Goal: Information Seeking & Learning: Learn about a topic

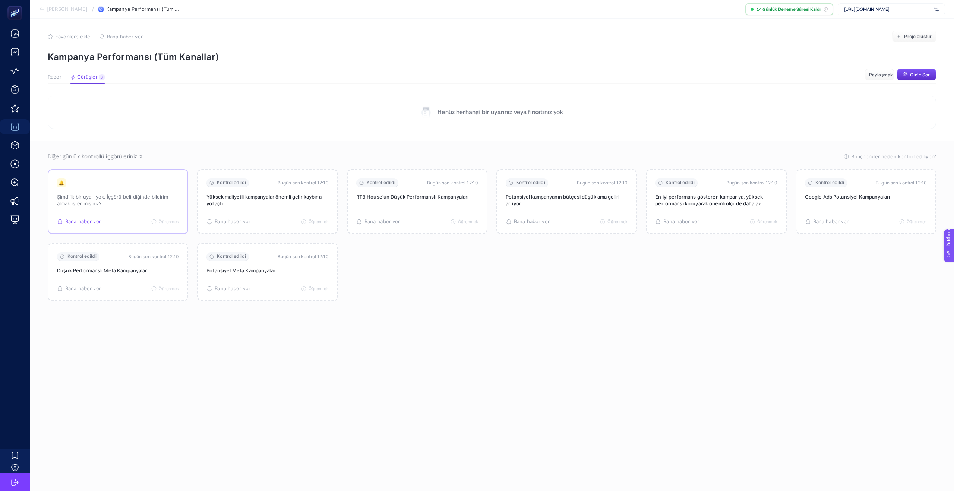
click at [103, 207] on div "🔔 Şimdilik bir uyarı yok. İçgörü belirdiğinde bildirim almak ister misiniz?" at bounding box center [118, 196] width 122 height 34
click at [168, 223] on font "Öğrenmek" at bounding box center [166, 221] width 20 height 5
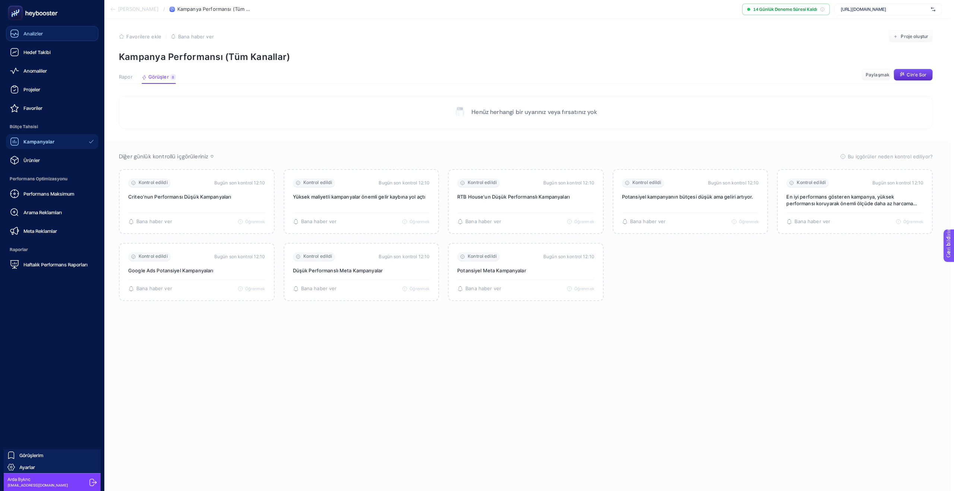
click at [12, 37] on icon at bounding box center [14, 33] width 7 height 7
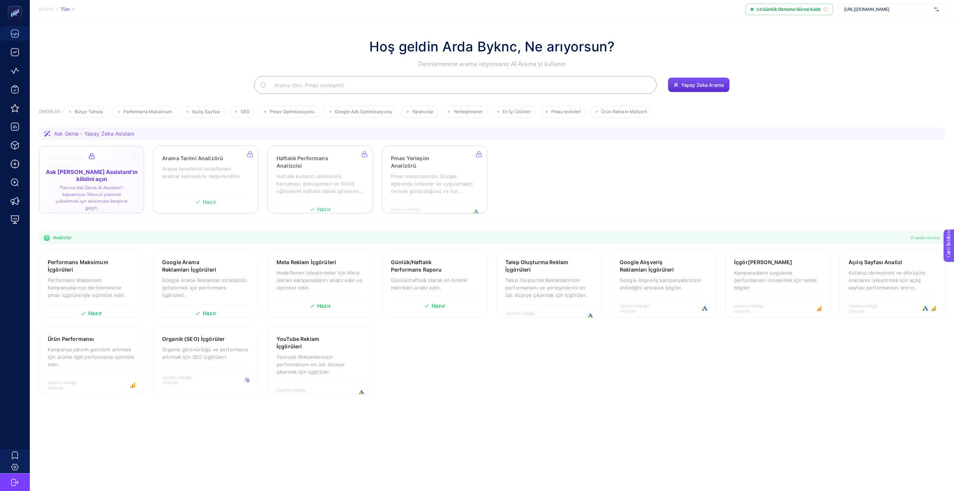
click at [93, 155] on div at bounding box center [92, 180] width 106 height 68
click at [787, 9] on font "14 Günlük Deneme Süresi Kaldı" at bounding box center [789, 9] width 64 height 6
click at [880, 10] on font "[URL][DOMAIN_NAME]" at bounding box center [866, 9] width 45 height 6
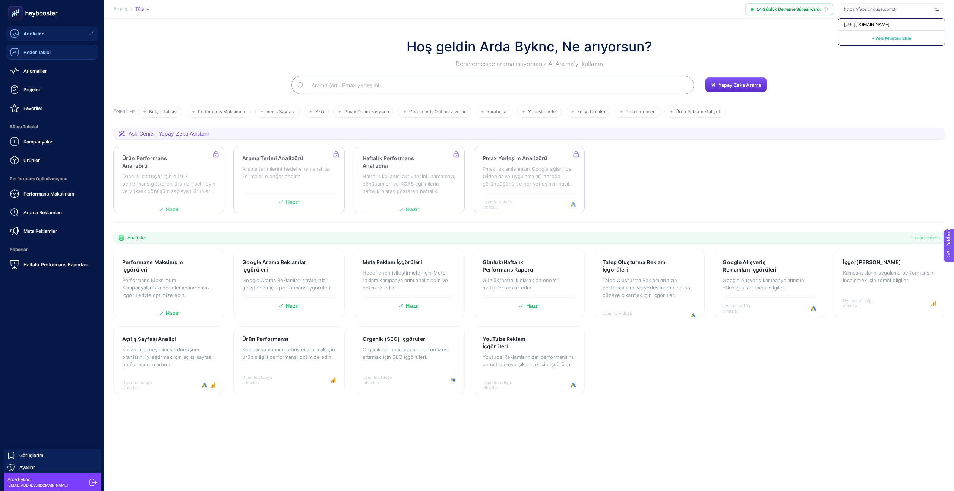
click at [25, 50] on font "Hedef Takibi" at bounding box center [36, 52] width 27 height 6
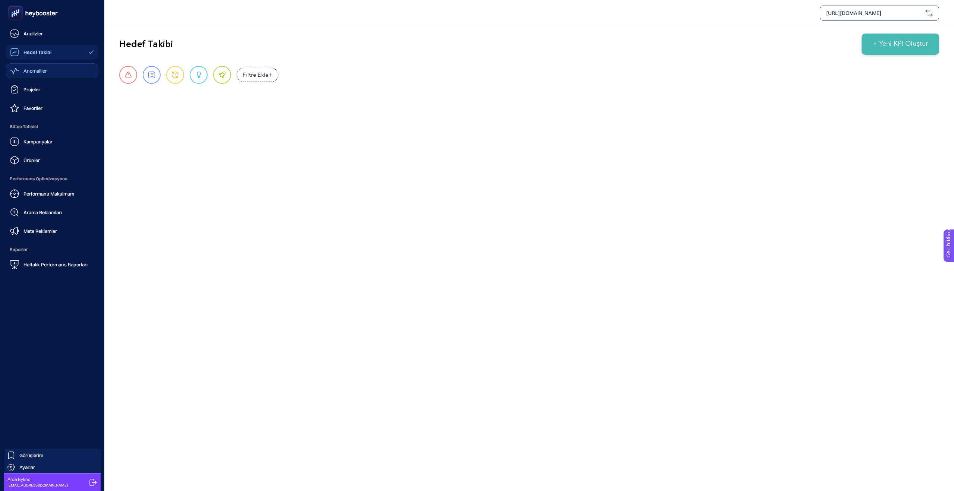
click at [30, 72] on font "Anomaliler" at bounding box center [34, 71] width 23 height 6
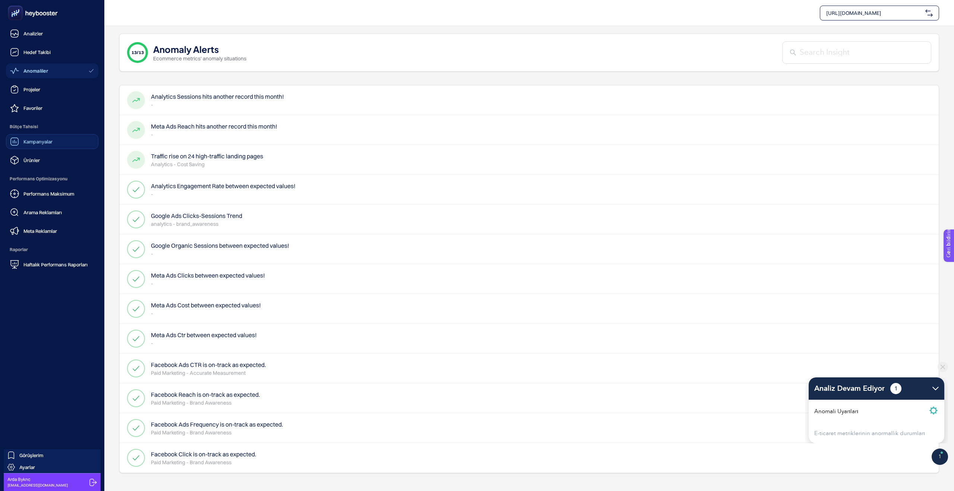
click at [34, 145] on div "Kampanyalar" at bounding box center [31, 141] width 43 height 9
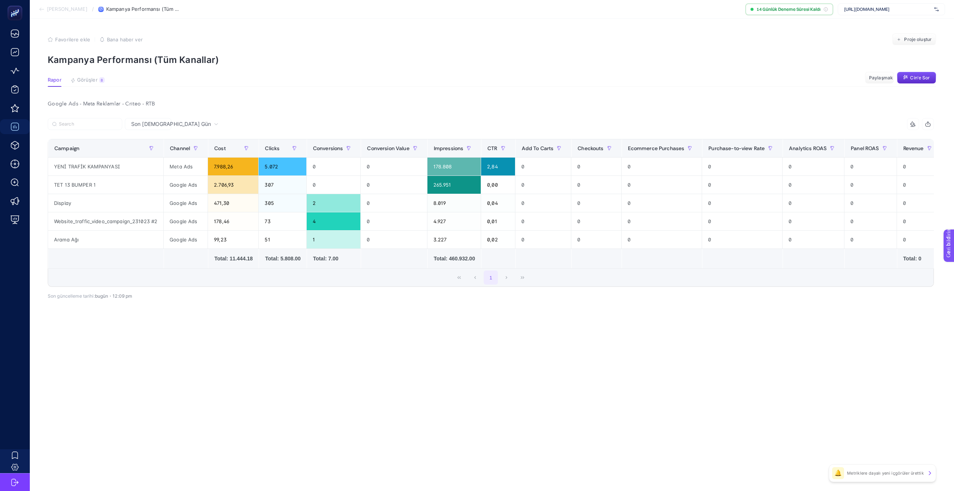
click at [915, 125] on icon at bounding box center [915, 125] width 1 height 1
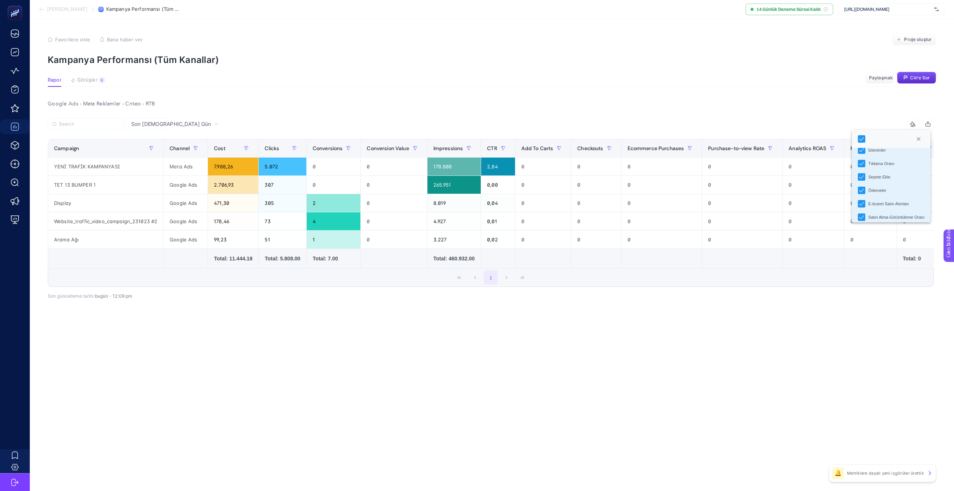
scroll to position [63, 0]
click at [862, 187] on icon "Ödemeler" at bounding box center [861, 188] width 5 height 5
click at [862, 200] on li "Ödemeler" at bounding box center [891, 195] width 79 height 13
click at [862, 210] on icon "E-ticaret Satın Alımları" at bounding box center [861, 209] width 5 height 5
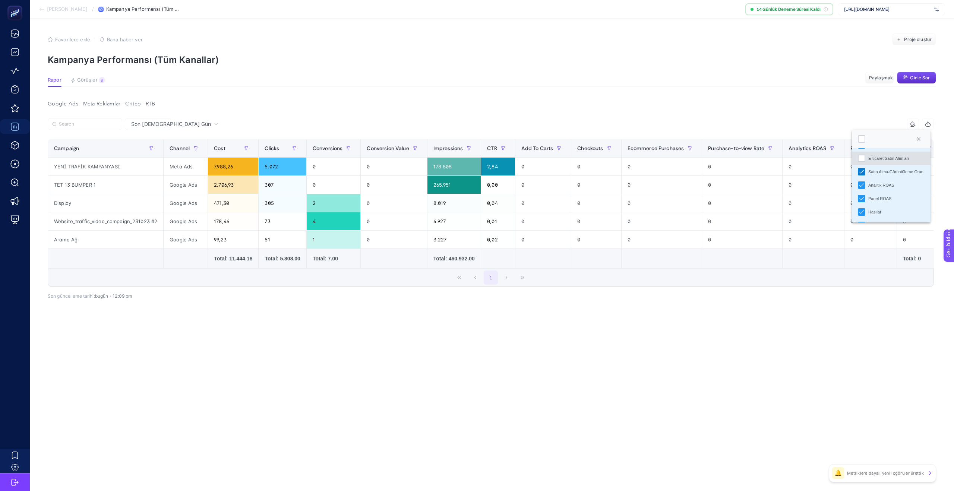
scroll to position [107, 0]
click at [862, 196] on div "Hasılat" at bounding box center [861, 199] width 7 height 7
click at [920, 76] on font "Cin'e Sor" at bounding box center [920, 78] width 20 height 6
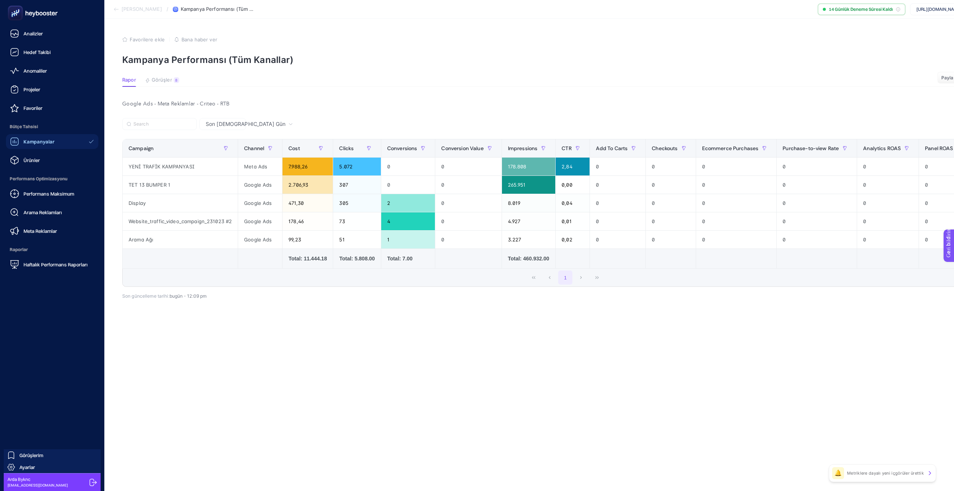
click at [18, 14] on rect at bounding box center [15, 13] width 12 height 12
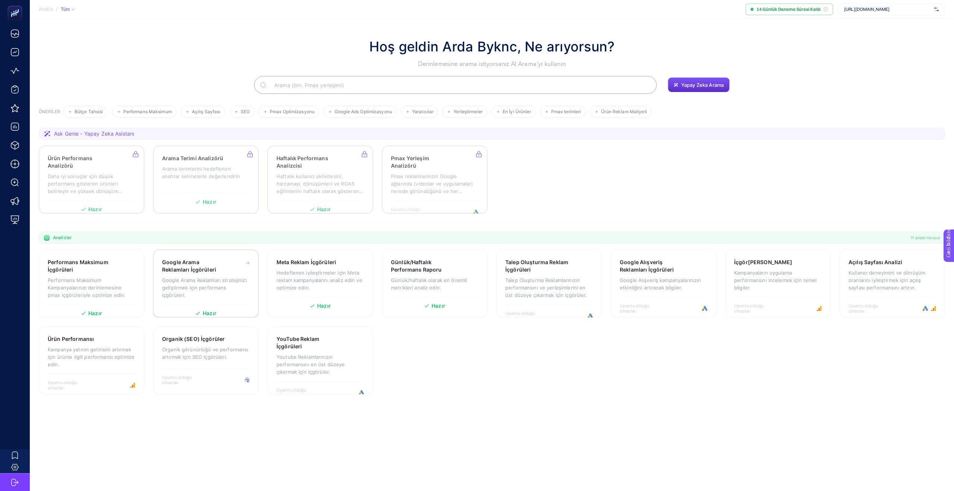
click at [190, 288] on font "Google Arama Reklamları stratejinizi geliştirmek için performans içgörüleri." at bounding box center [204, 287] width 85 height 21
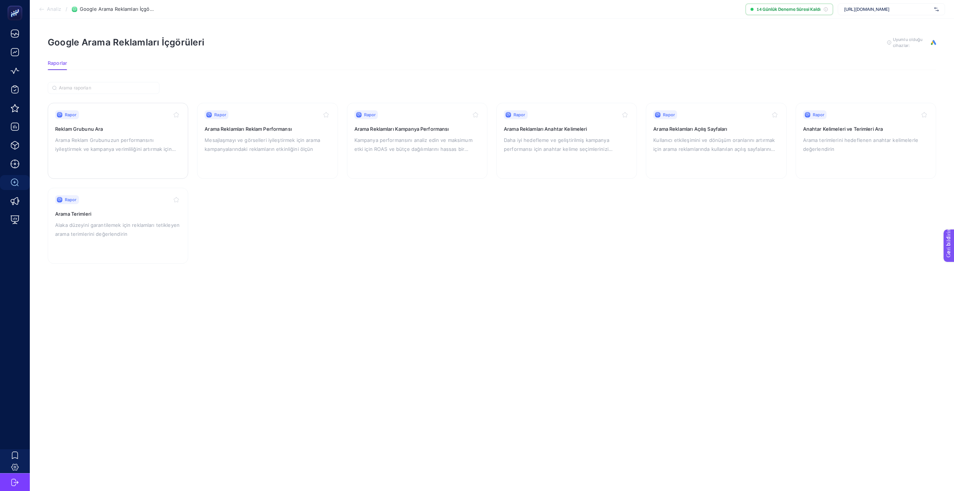
click at [68, 141] on font "Arama Reklam Grubunuzun performansını iyileştirmek ve kampanya verimliliğini ar…" at bounding box center [115, 149] width 121 height 24
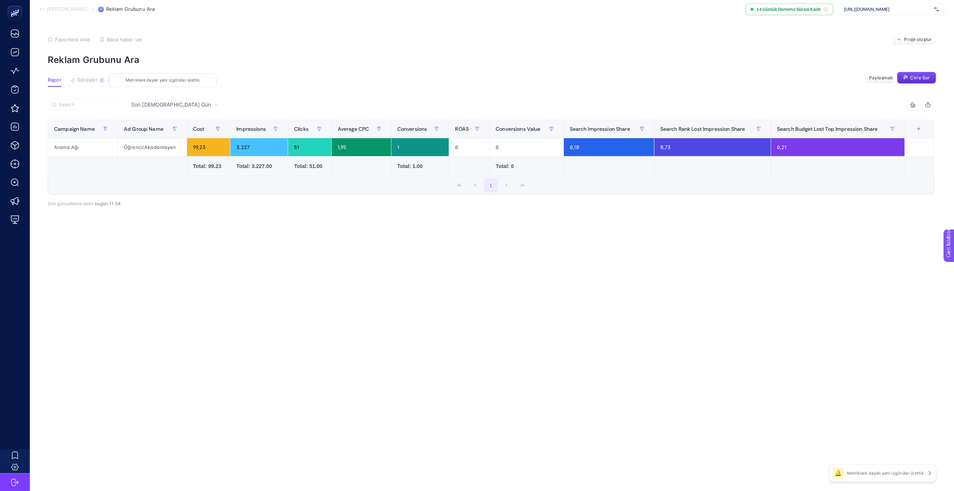
click at [87, 79] on font "Görüşler" at bounding box center [87, 80] width 21 height 6
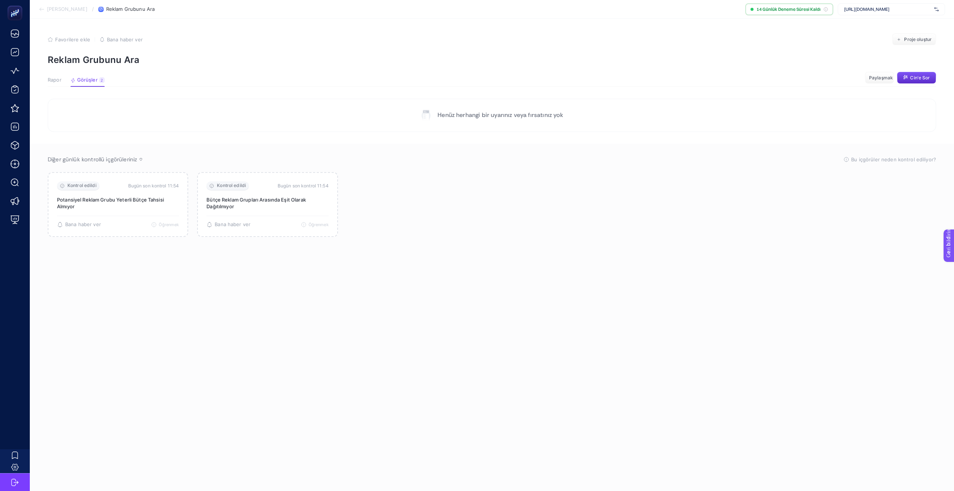
click at [56, 79] on font "Rapor" at bounding box center [55, 80] width 14 height 6
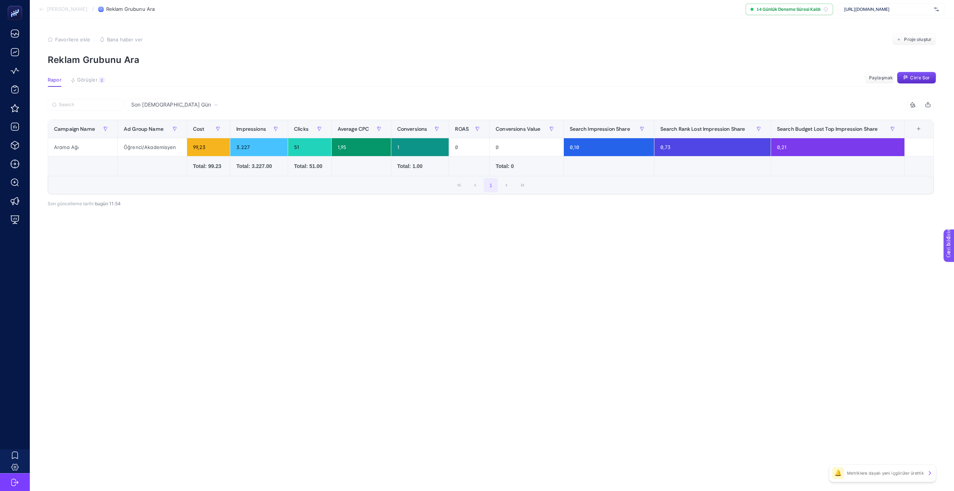
click at [159, 104] on div "Son [DEMOGRAPHIC_DATA] Gün" at bounding box center [174, 104] width 93 height 5
click at [142, 145] on font "Son [DEMOGRAPHIC_DATA] Gün" at bounding box center [158, 155] width 57 height 21
click at [917, 76] on font "Cin'e Sor" at bounding box center [920, 78] width 20 height 6
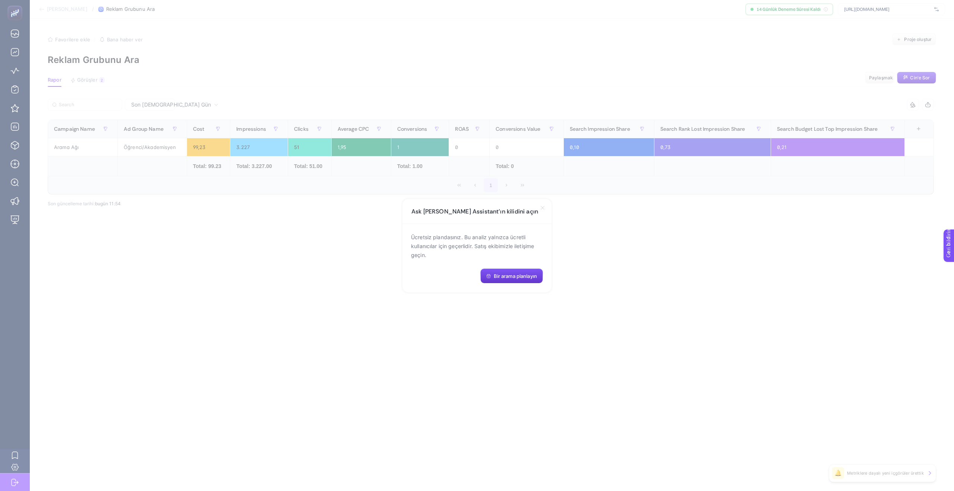
click at [512, 273] on font "Bir arama planlayın" at bounding box center [515, 276] width 43 height 6
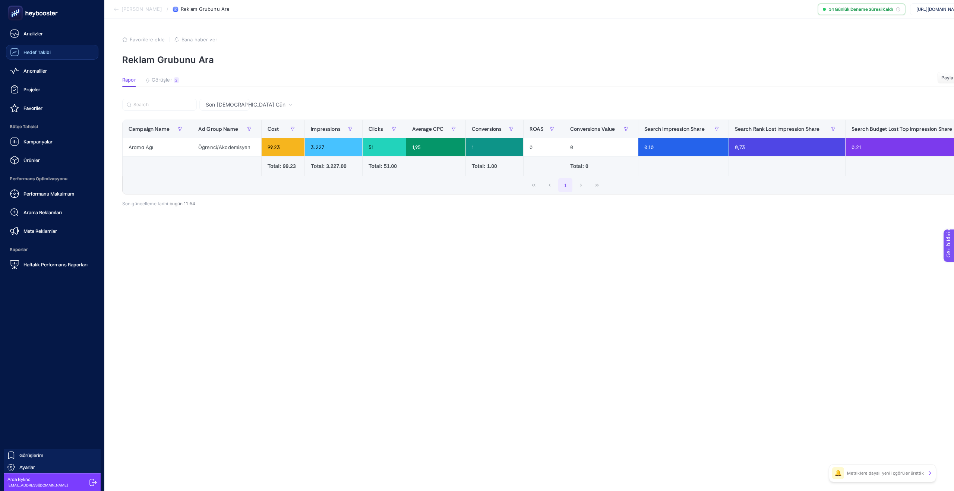
click at [14, 56] on icon at bounding box center [14, 52] width 8 height 8
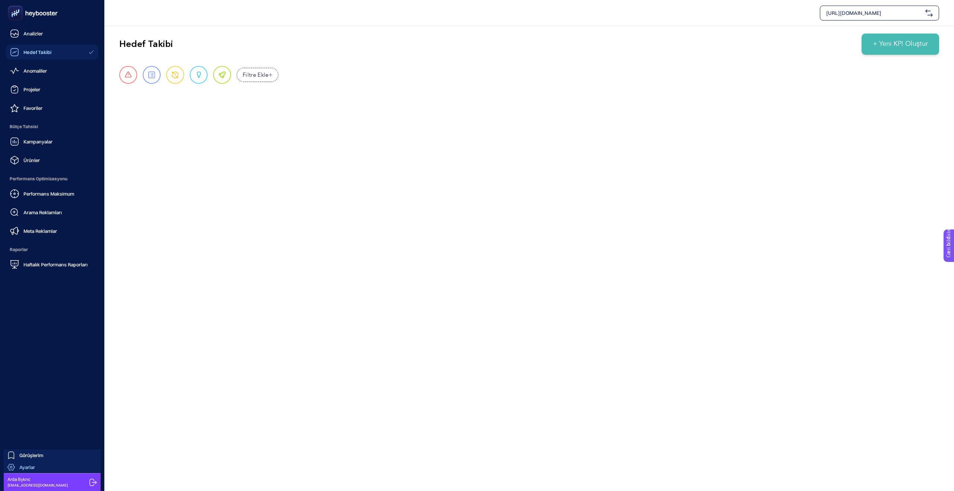
click at [25, 467] on font "Ayarlar" at bounding box center [27, 468] width 16 height 6
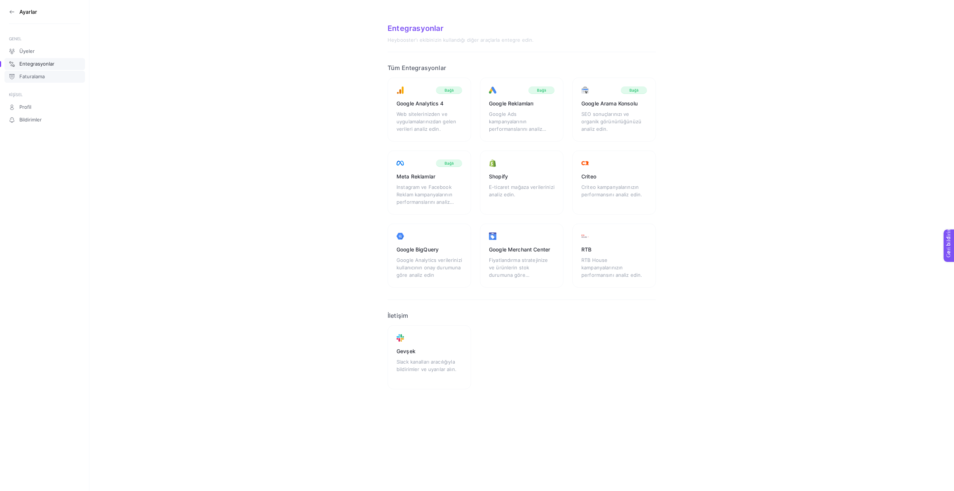
click at [23, 74] on font "Faturalama" at bounding box center [31, 76] width 25 height 6
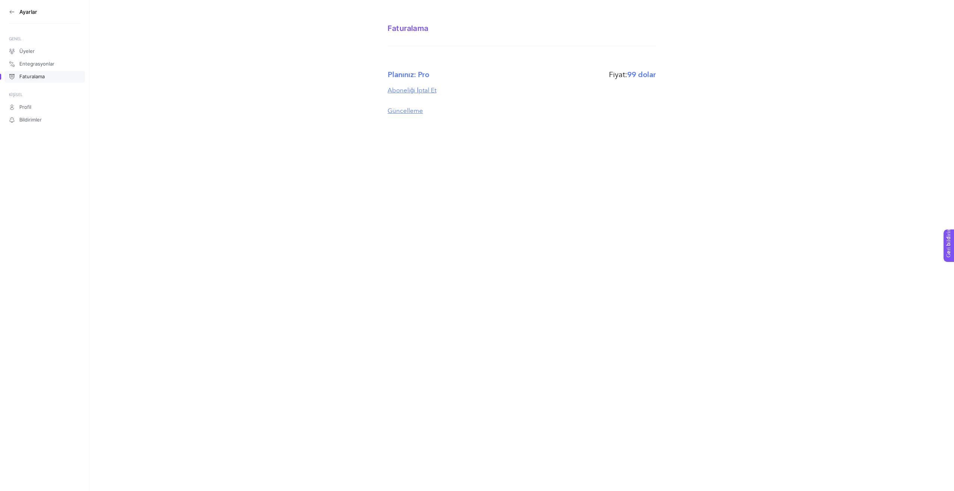
click at [418, 74] on font "Planınız: Pro" at bounding box center [409, 75] width 42 height 10
click at [405, 111] on font "Güncelleme" at bounding box center [405, 111] width 35 height 6
click at [412, 73] on label "Your Plan: Pro" at bounding box center [411, 74] width 47 height 11
drag, startPoint x: 422, startPoint y: 91, endPoint x: 812, endPoint y: 9, distance: 398.3
click at [812, 21] on section "Billing Your Plan: Pro Price: $99 Cancel Subscription Upgrade" at bounding box center [521, 63] width 865 height 127
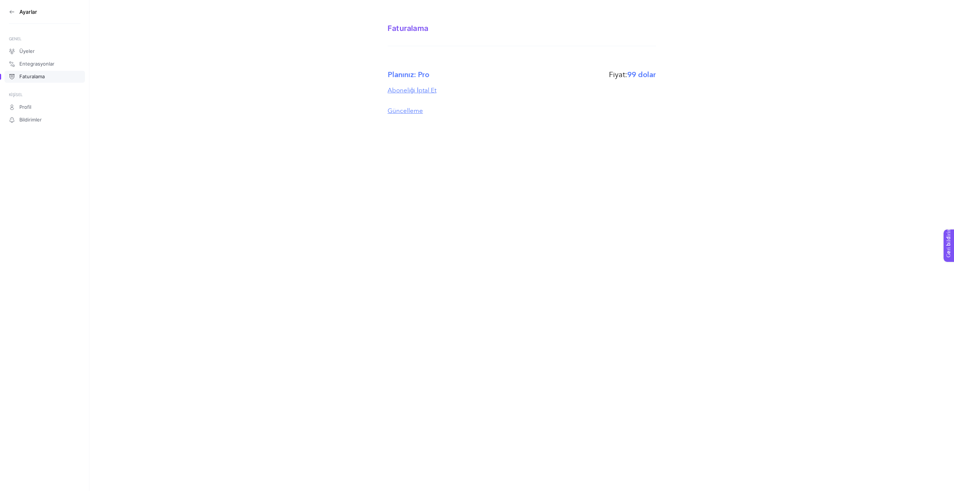
click at [553, 132] on div "Ayarlar GENEL Üyeler Entegrasyonlar Faturalama KİŞİSEL Profil Bildirimler Fatur…" at bounding box center [477, 245] width 954 height 491
click at [41, 63] on font "Entegrasyonlar" at bounding box center [36, 64] width 35 height 6
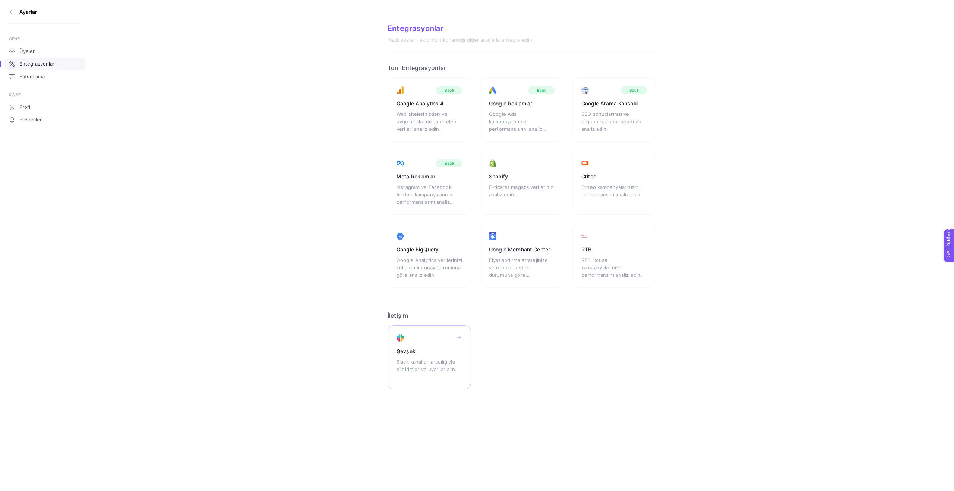
click at [406, 343] on div "Gevşek Slack kanalları aracılığıyla bildirimler ve uyarılar alın." at bounding box center [430, 357] width 84 height 64
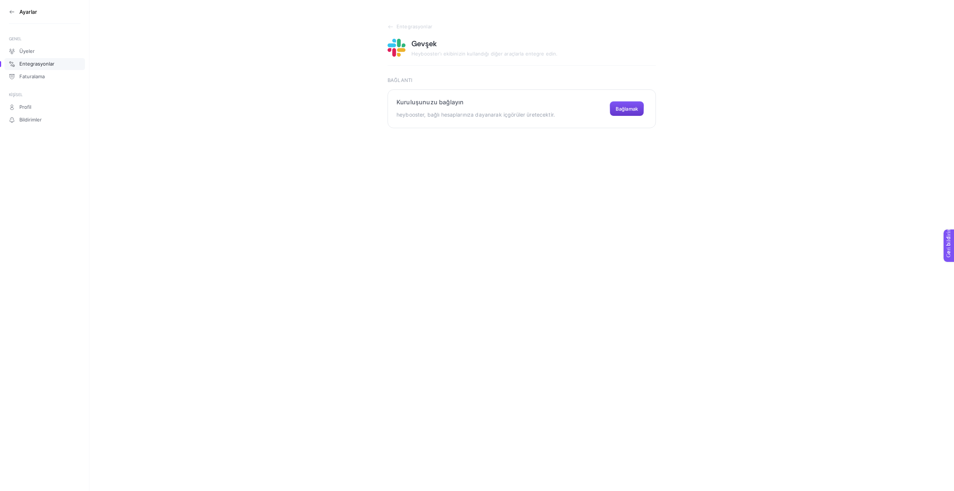
click at [631, 111] on font "Bağlamak" at bounding box center [627, 109] width 22 height 6
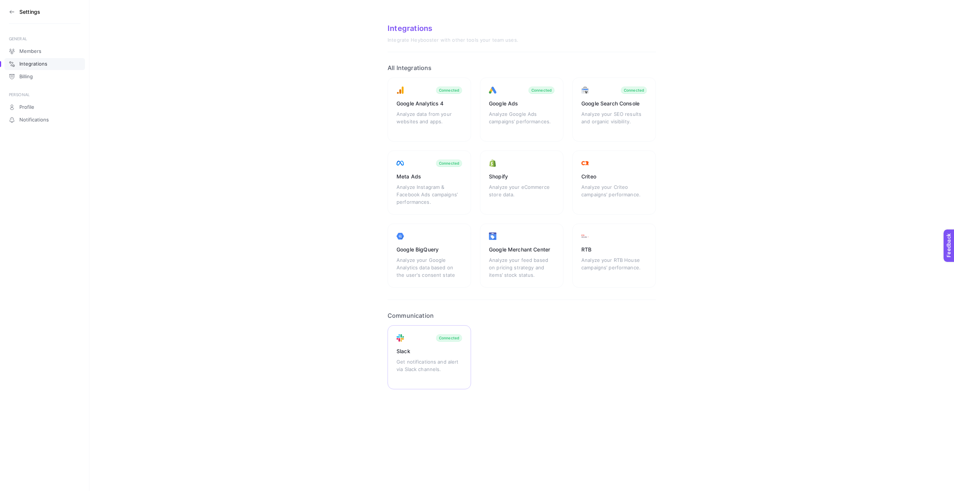
click at [411, 352] on div "Slack" at bounding box center [430, 351] width 66 height 7
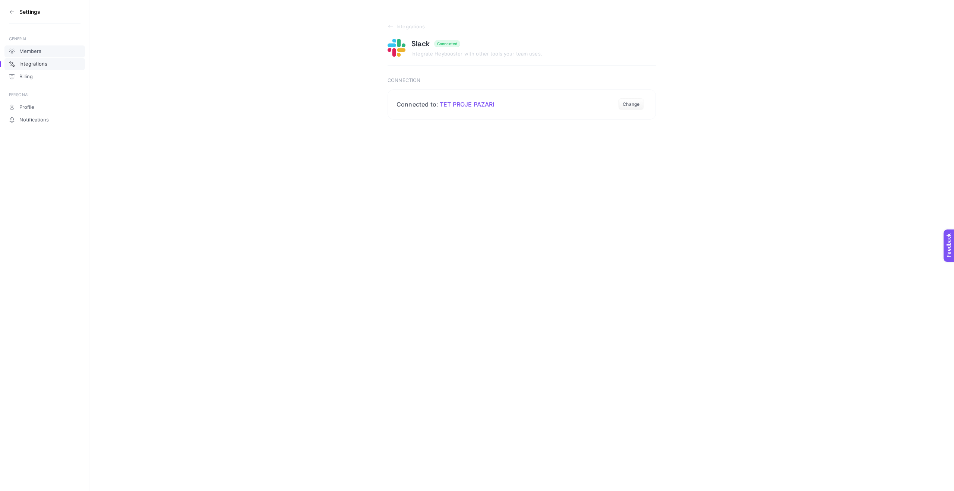
click at [23, 51] on span "Members" at bounding box center [30, 51] width 22 height 6
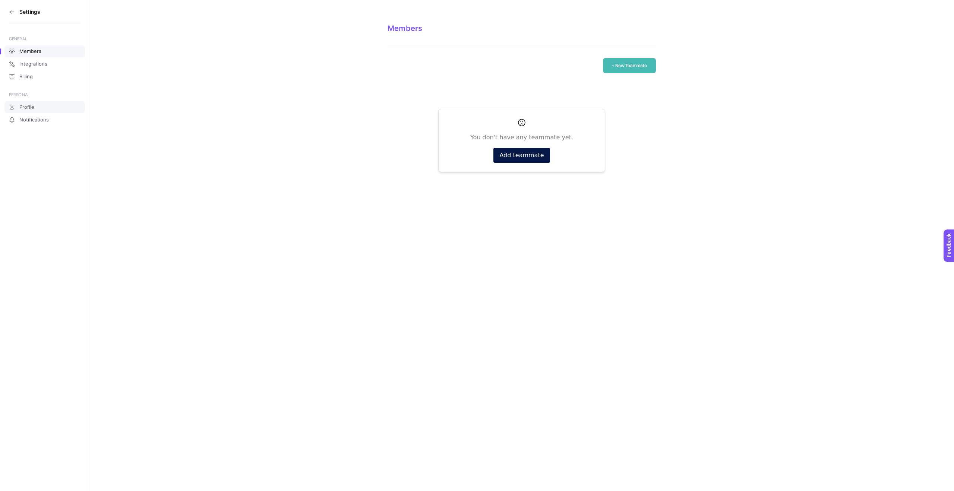
click at [21, 110] on span "Profile" at bounding box center [26, 107] width 15 height 6
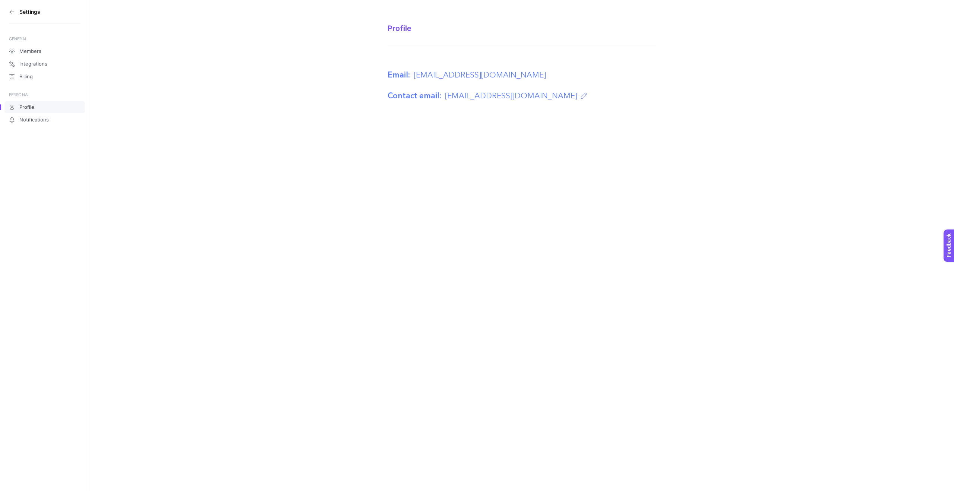
click at [11, 12] on icon at bounding box center [12, 12] width 6 height 6
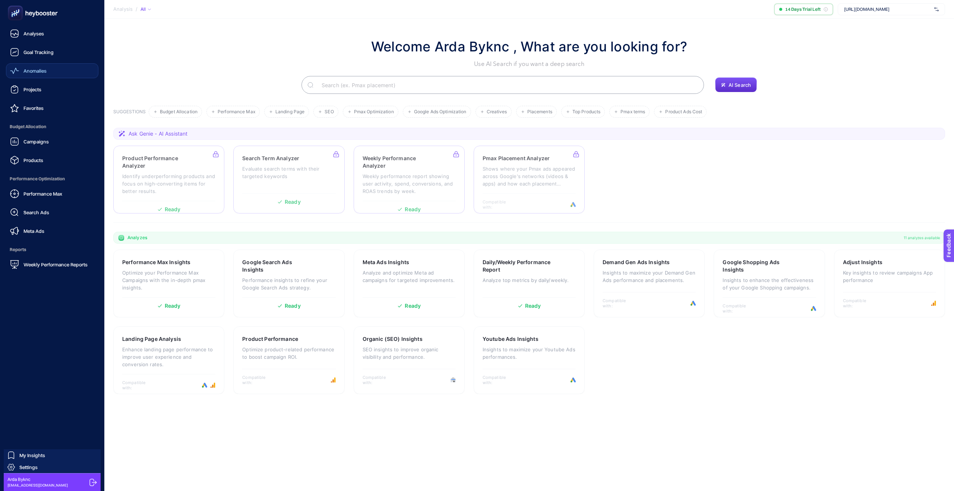
click at [32, 73] on span "Anomalies" at bounding box center [34, 71] width 23 height 6
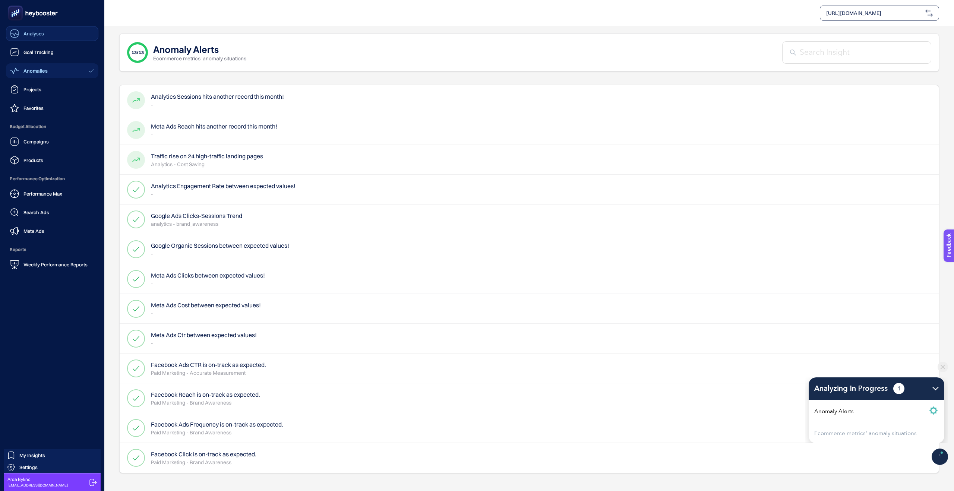
click at [38, 34] on span "Analyses" at bounding box center [33, 34] width 21 height 6
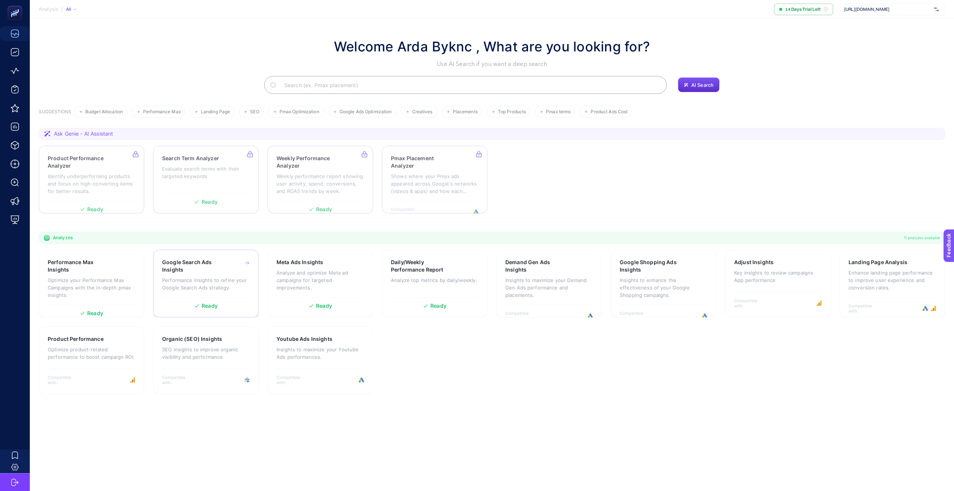
click at [208, 281] on p "Performance insights to refine your Google Search Ads strategy." at bounding box center [206, 284] width 88 height 15
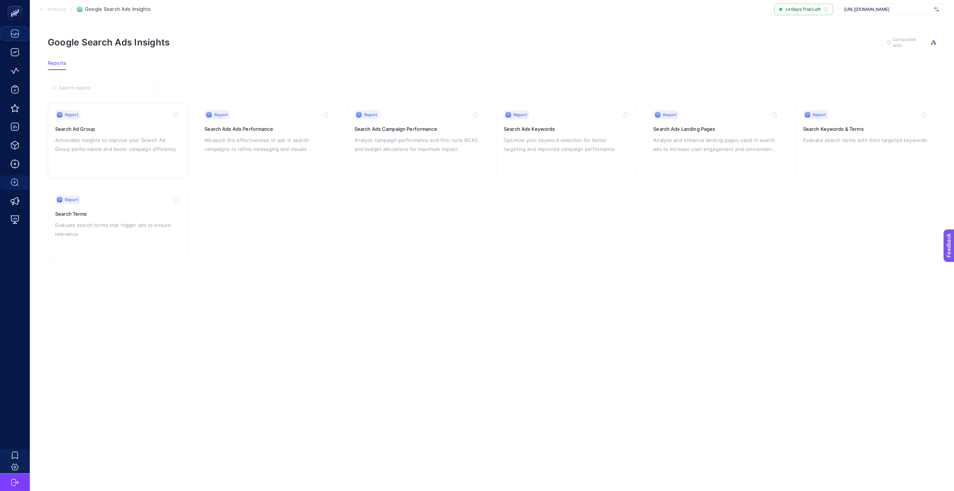
click at [126, 147] on p "Actionable insights to improve your Search Ad Group performance and boost campa…" at bounding box center [118, 145] width 126 height 18
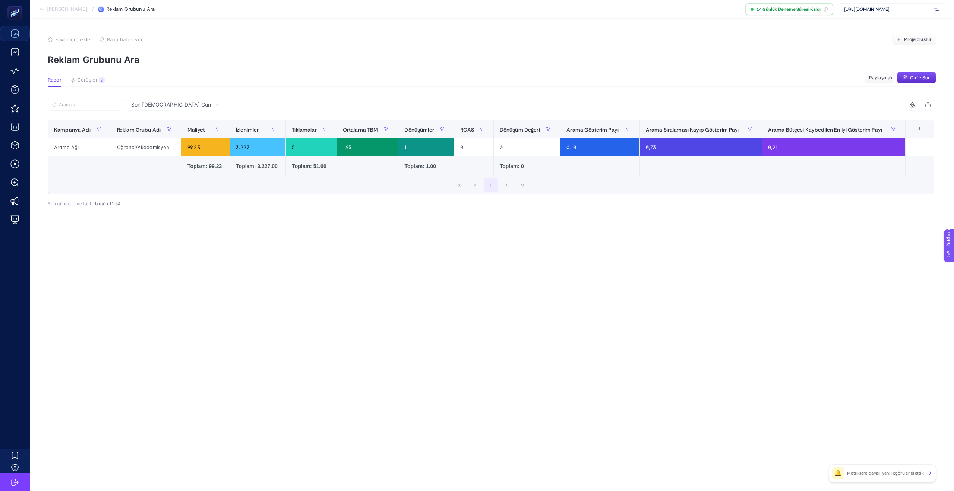
click at [49, 10] on font "[PERSON_NAME]" at bounding box center [67, 9] width 41 height 6
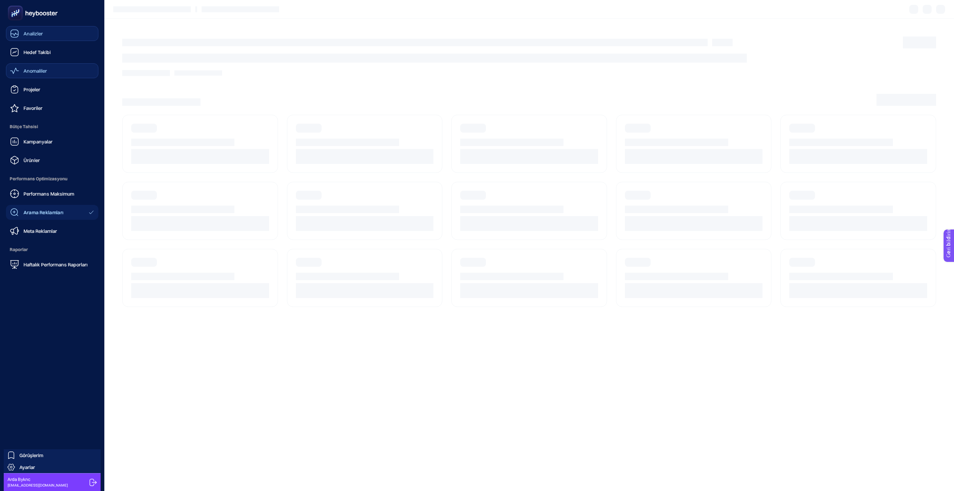
click at [15, 70] on icon at bounding box center [14, 70] width 9 height 9
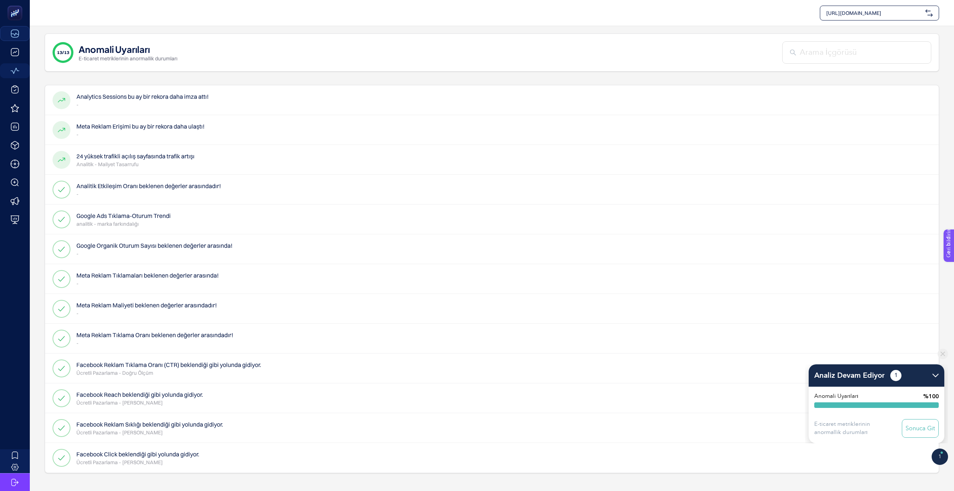
click at [185, 107] on p "-" at bounding box center [142, 104] width 132 height 7
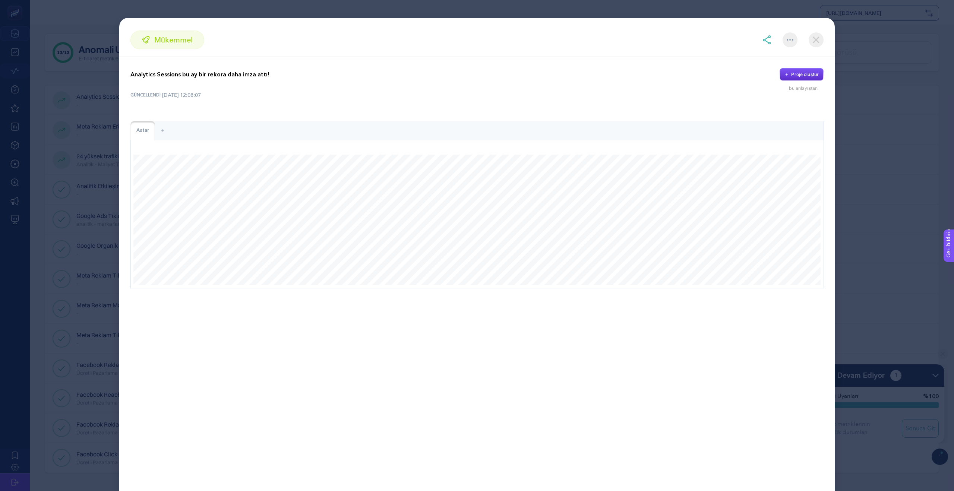
click at [815, 41] on img at bounding box center [816, 39] width 15 height 15
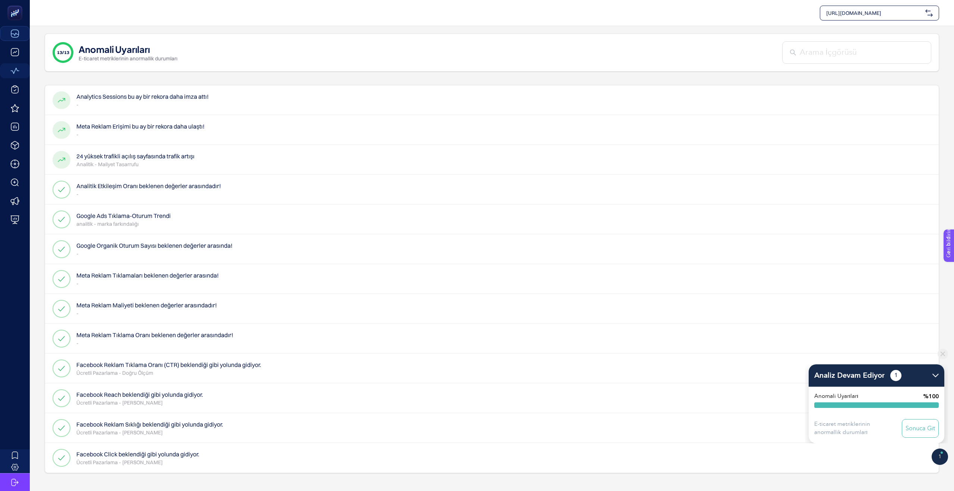
click at [94, 133] on p "-" at bounding box center [140, 134] width 128 height 7
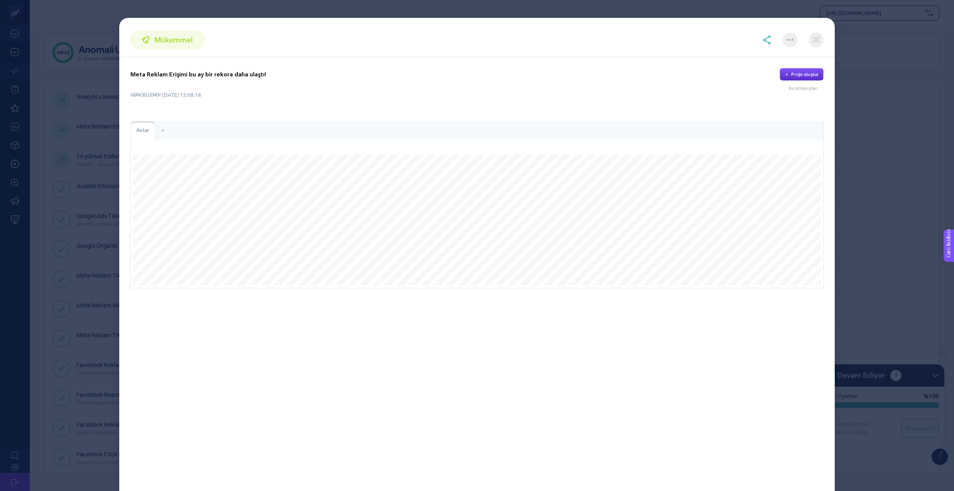
click at [817, 40] on img at bounding box center [816, 39] width 15 height 15
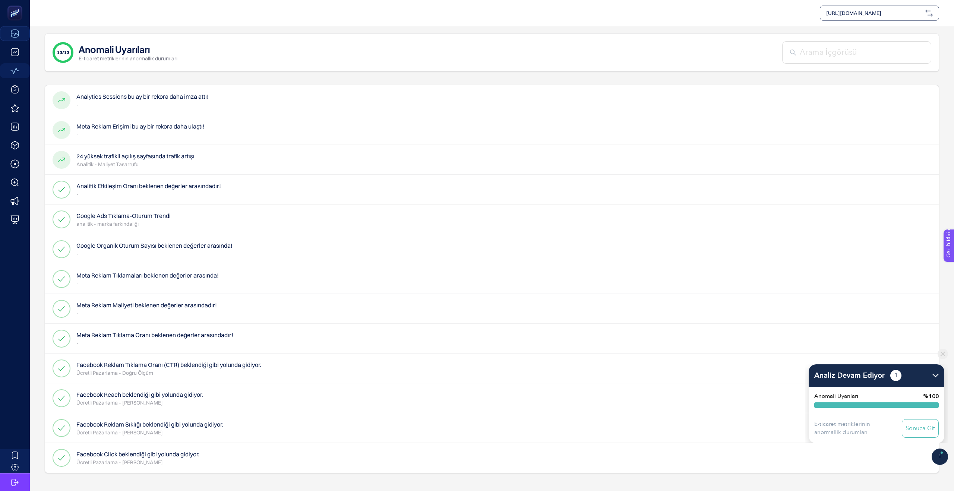
click at [99, 159] on font "24 yüksek trafikli açılış sayfasında trafik artışı" at bounding box center [135, 155] width 118 height 7
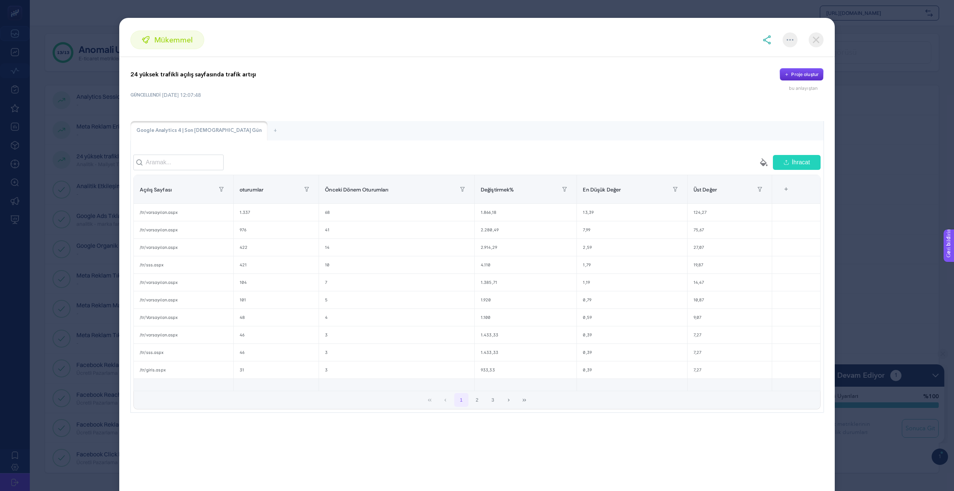
click at [820, 39] on img at bounding box center [816, 39] width 15 height 15
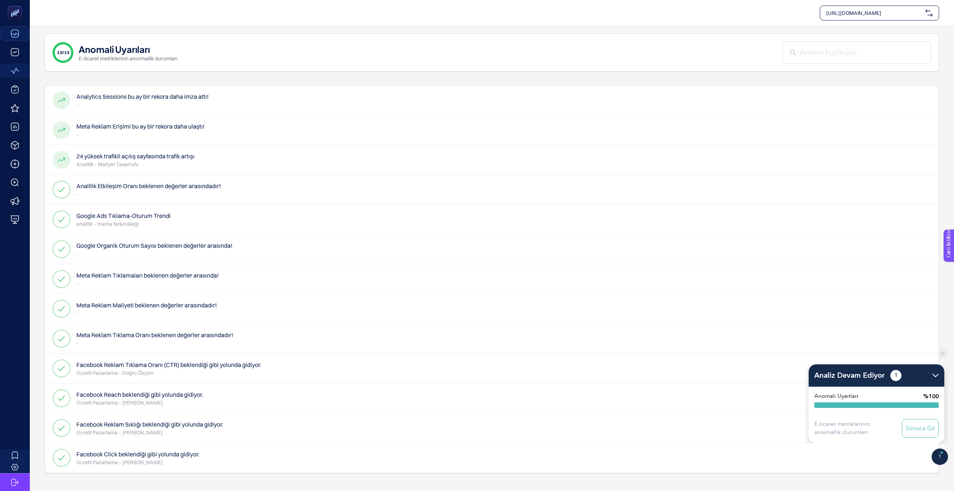
click at [88, 186] on font "Analitik Etkileşim Oranı beklenen değerler arasındadır!" at bounding box center [148, 185] width 145 height 7
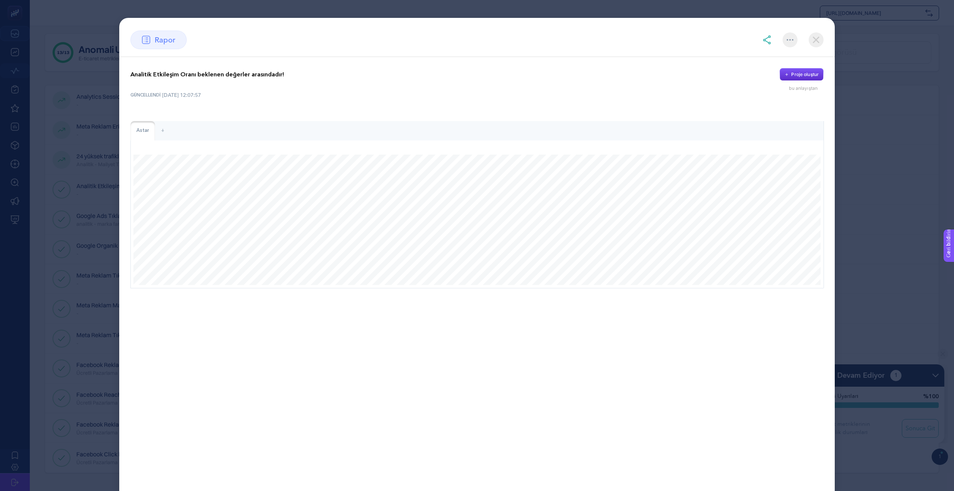
click at [813, 40] on img at bounding box center [816, 39] width 15 height 15
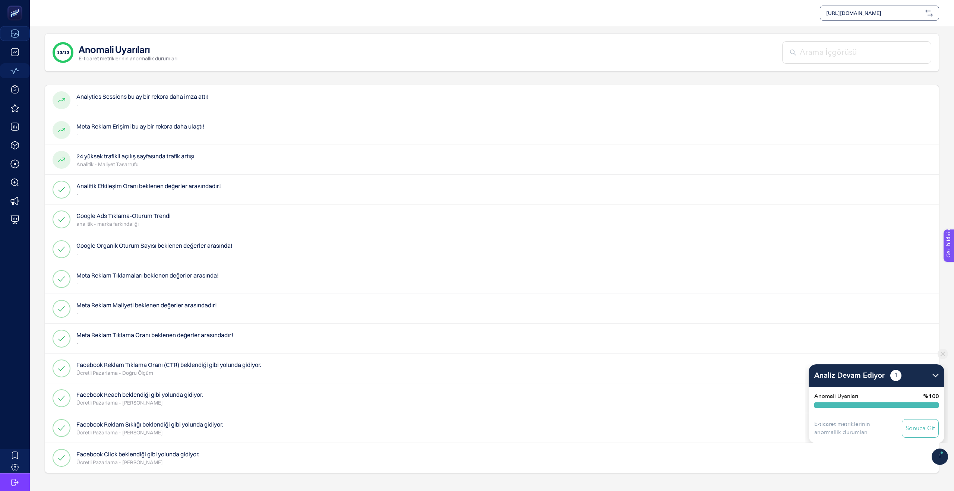
click at [120, 220] on p "analitik - marka farkındalığı" at bounding box center [123, 223] width 94 height 7
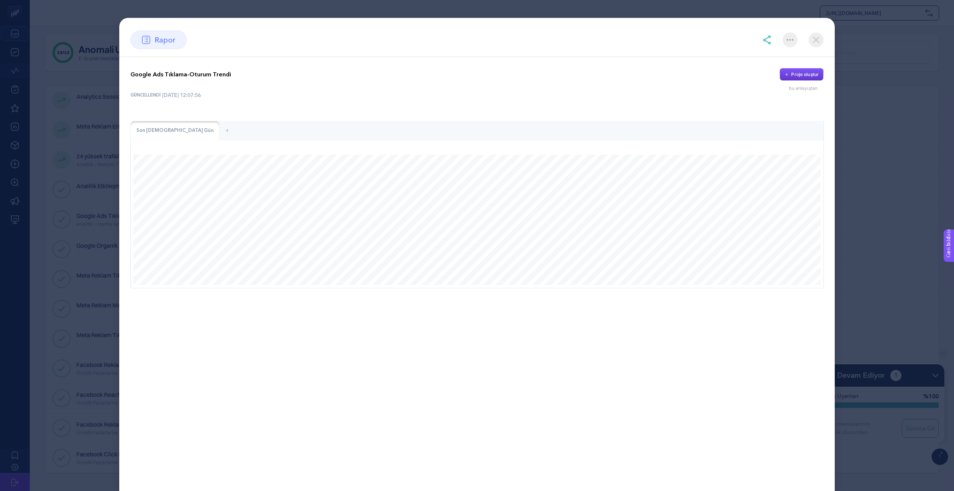
click at [820, 74] on button "Proje oluştur" at bounding box center [802, 74] width 44 height 13
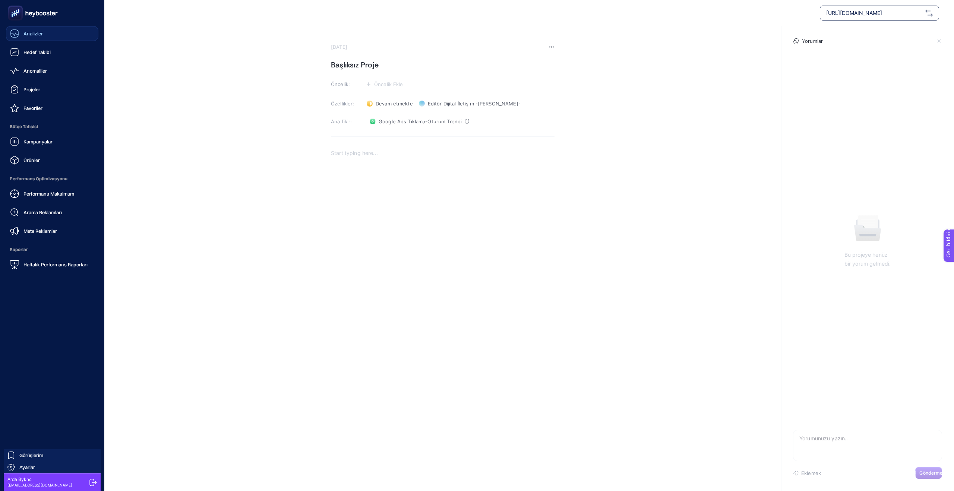
click at [14, 36] on icon at bounding box center [14, 33] width 9 height 9
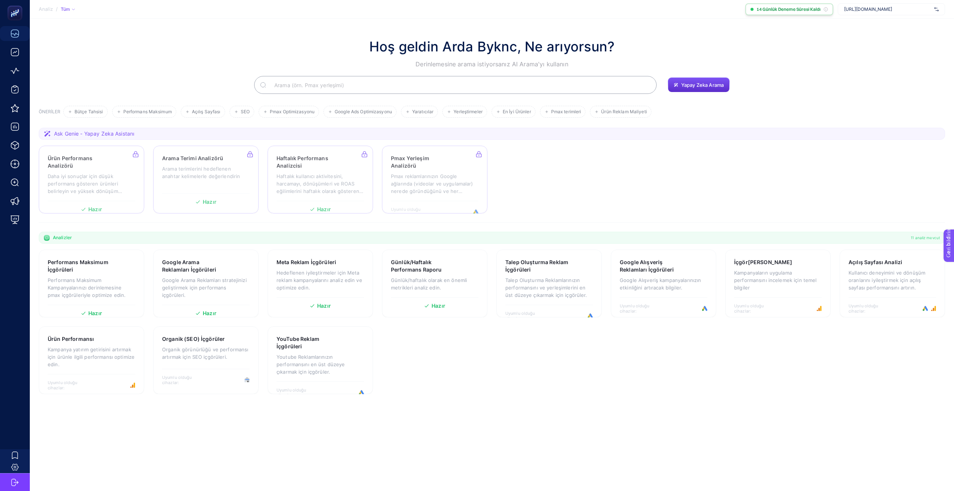
click at [767, 9] on font "14 Günlük Deneme Süresi Kaldı" at bounding box center [789, 9] width 64 height 6
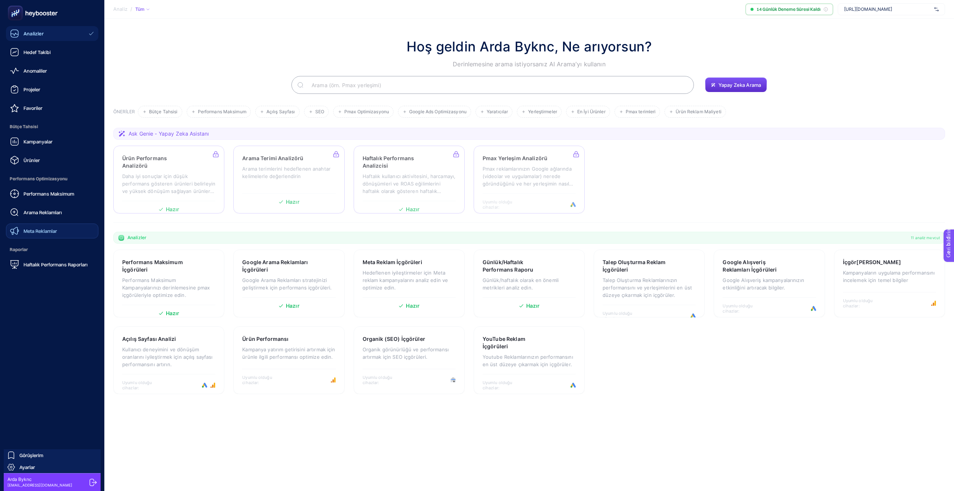
click at [21, 230] on div "Meta Reklamlar" at bounding box center [33, 231] width 47 height 9
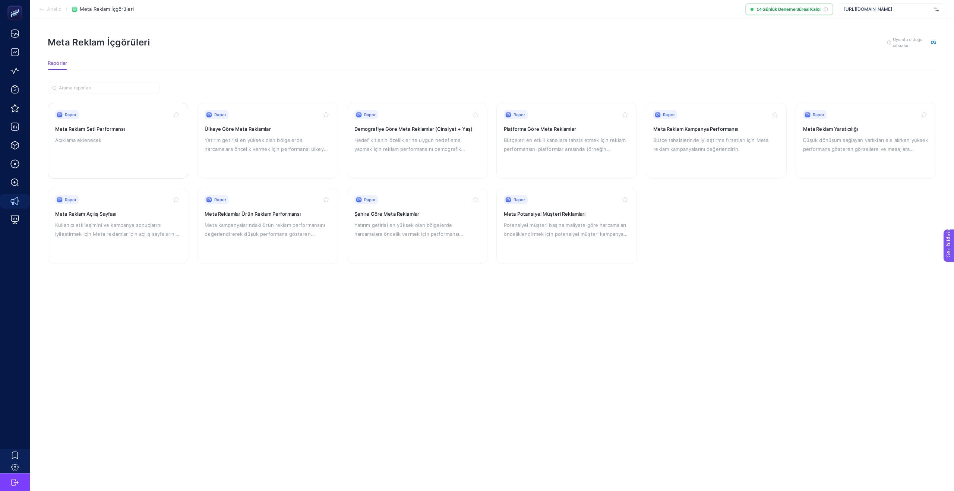
click at [69, 118] on div "Rapor" at bounding box center [67, 114] width 24 height 9
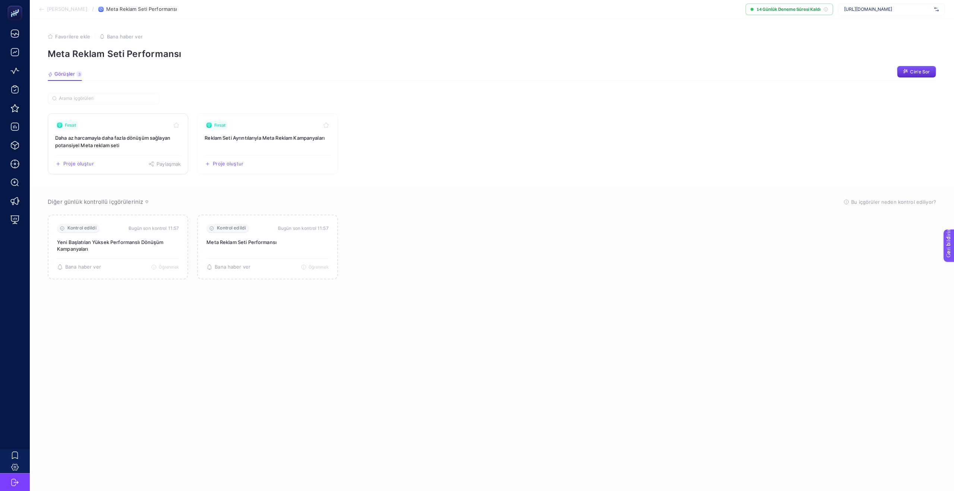
click at [79, 143] on font "Daha az harcamayla daha fazla dönüşüm sağlayan potansiyel Meta reklam seti" at bounding box center [112, 141] width 115 height 13
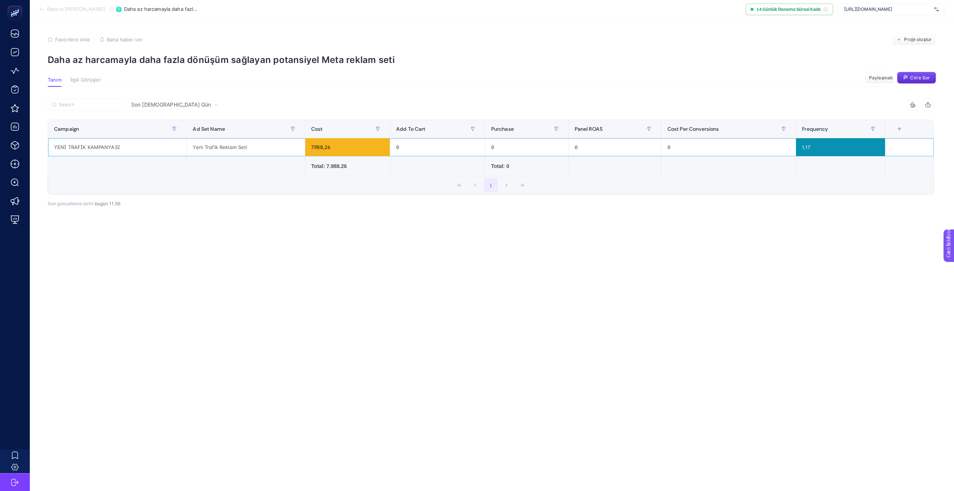
click at [359, 147] on div "7.988,26" at bounding box center [347, 147] width 85 height 18
click at [49, 10] on font "Rapora Geri Dön" at bounding box center [76, 9] width 59 height 6
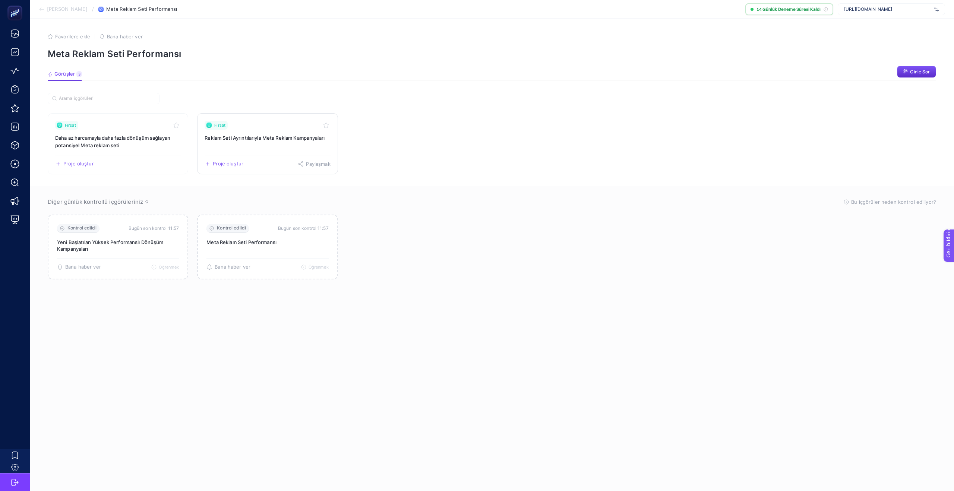
click at [221, 137] on font "Reklam Seti Ayrıntılarıyla Meta Reklam Kampanyaları" at bounding box center [265, 138] width 120 height 6
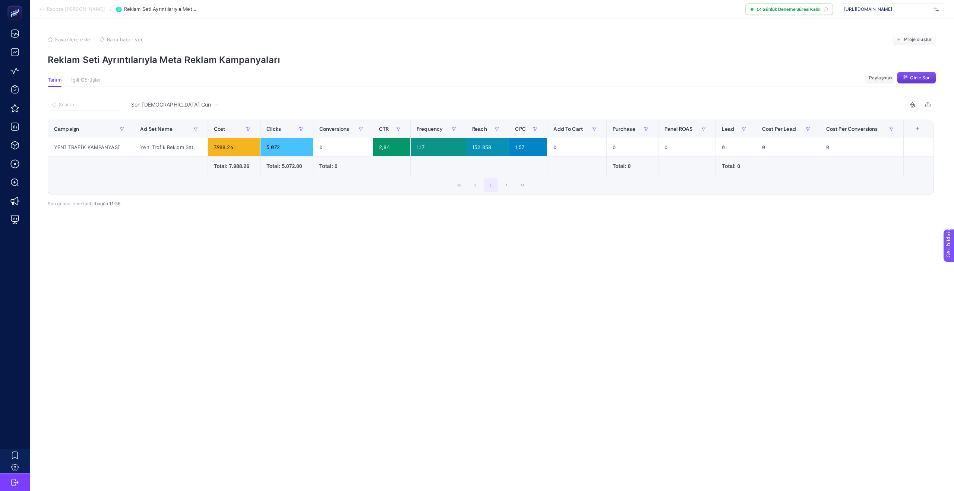
click at [912, 77] on font "Cin'e Sor" at bounding box center [920, 78] width 20 height 6
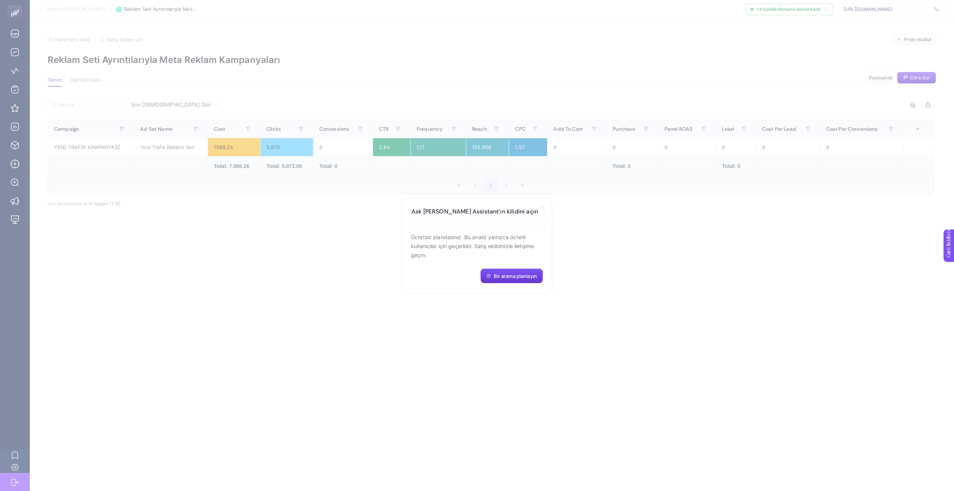
click at [502, 276] on font "Bir arama planlayın" at bounding box center [515, 276] width 43 height 6
